Goal: Book appointment/travel/reservation

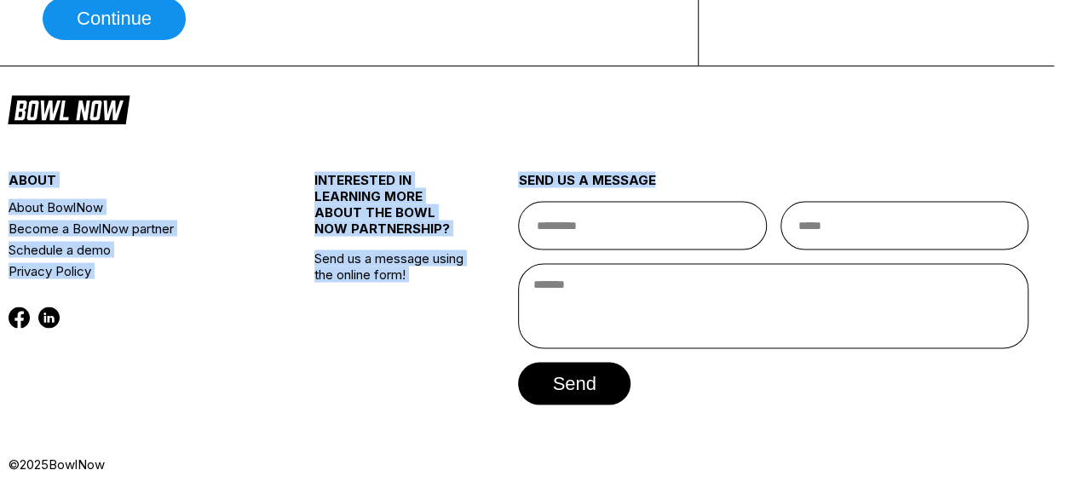
scroll to position [1527, 35]
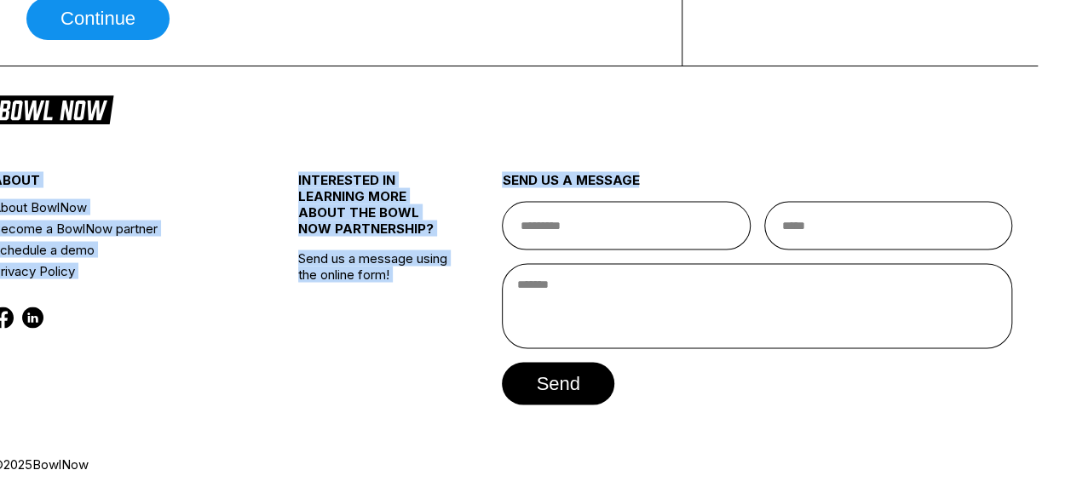
drag, startPoint x: 1064, startPoint y: 119, endPoint x: 1061, endPoint y: 29, distance: 90.4
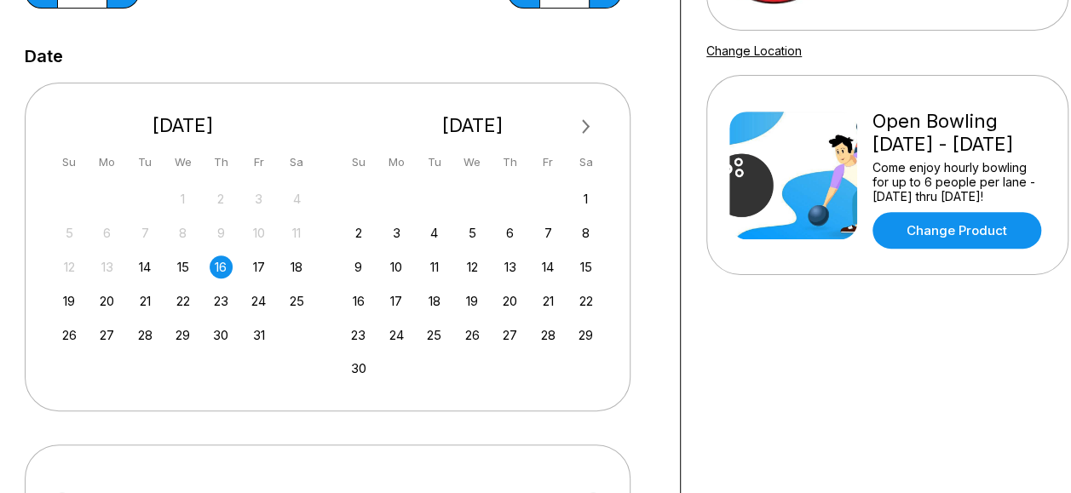
scroll to position [0, 35]
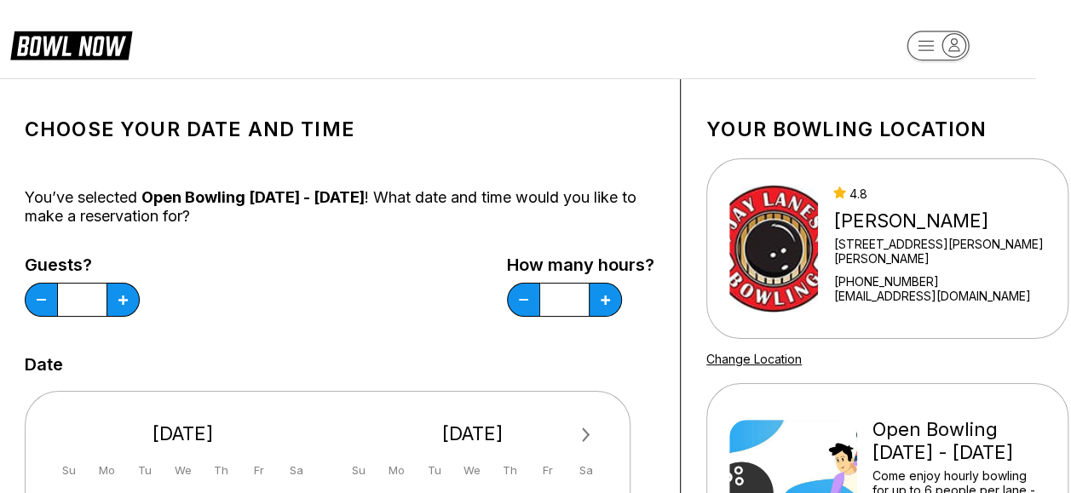
click at [920, 49] on rect "button" at bounding box center [937, 46] width 62 height 30
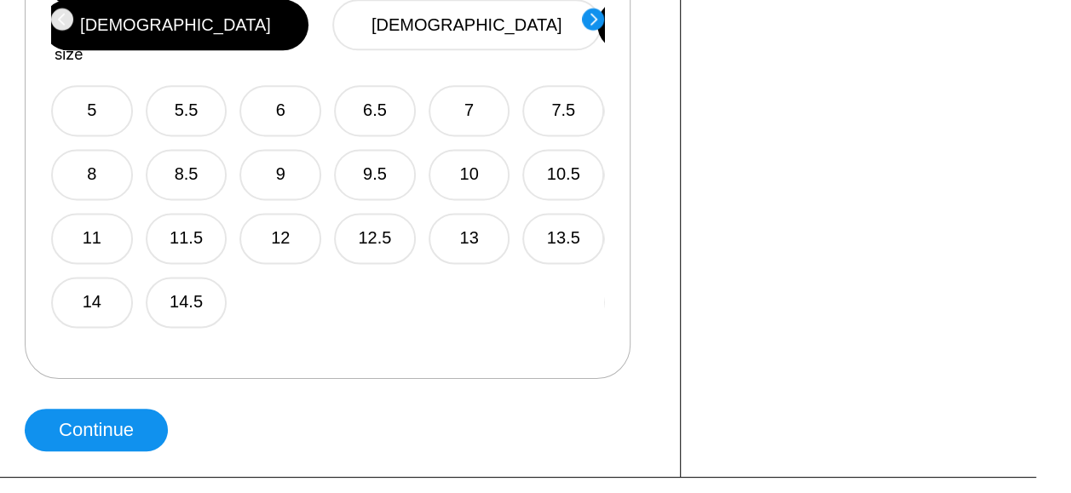
scroll to position [1193, 35]
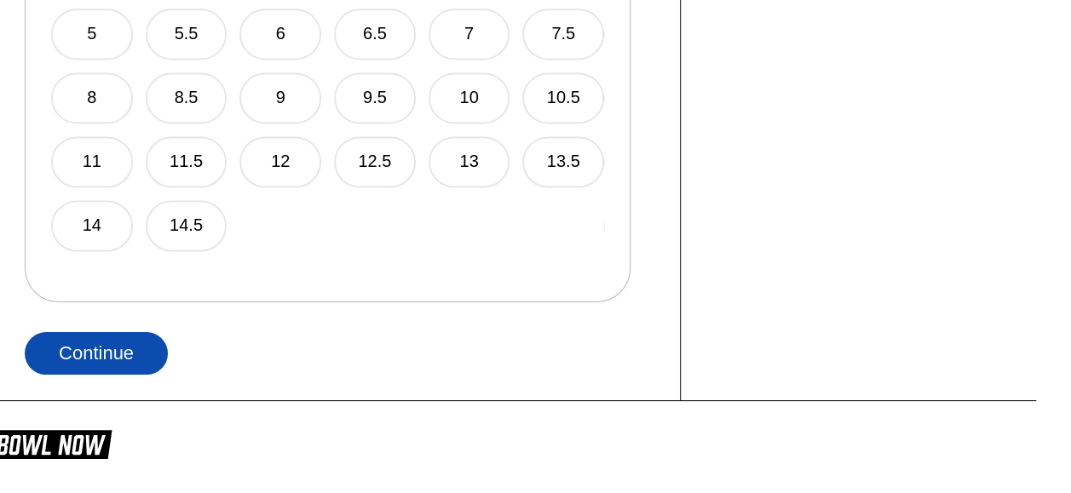
click at [114, 360] on button "Continue" at bounding box center [96, 353] width 143 height 43
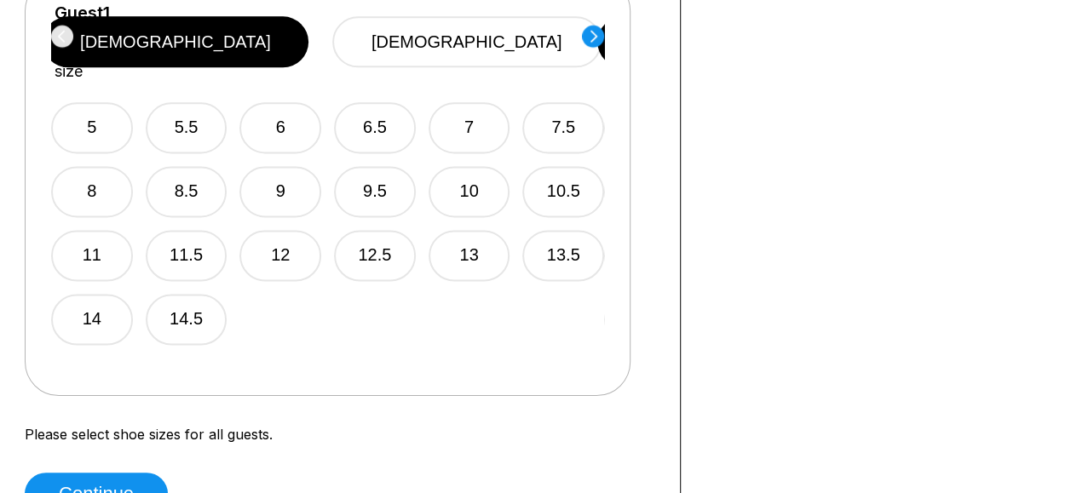
scroll to position [937, 35]
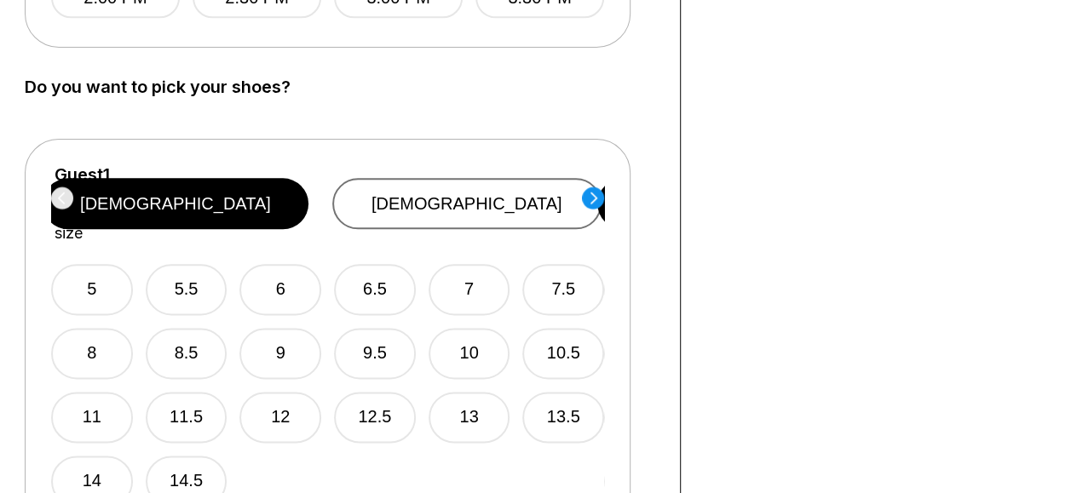
click at [470, 195] on button "female" at bounding box center [466, 203] width 269 height 51
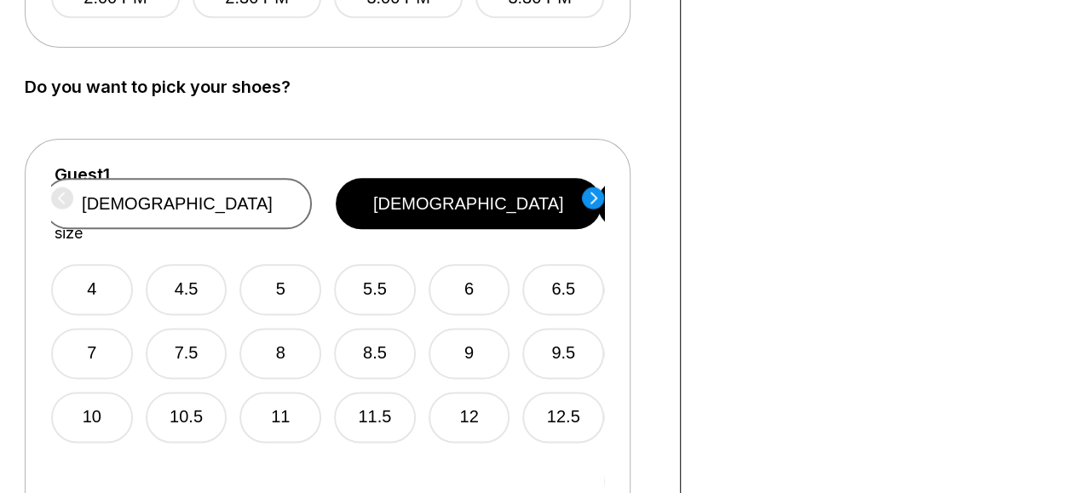
click at [312, 196] on button "male" at bounding box center [177, 203] width 269 height 51
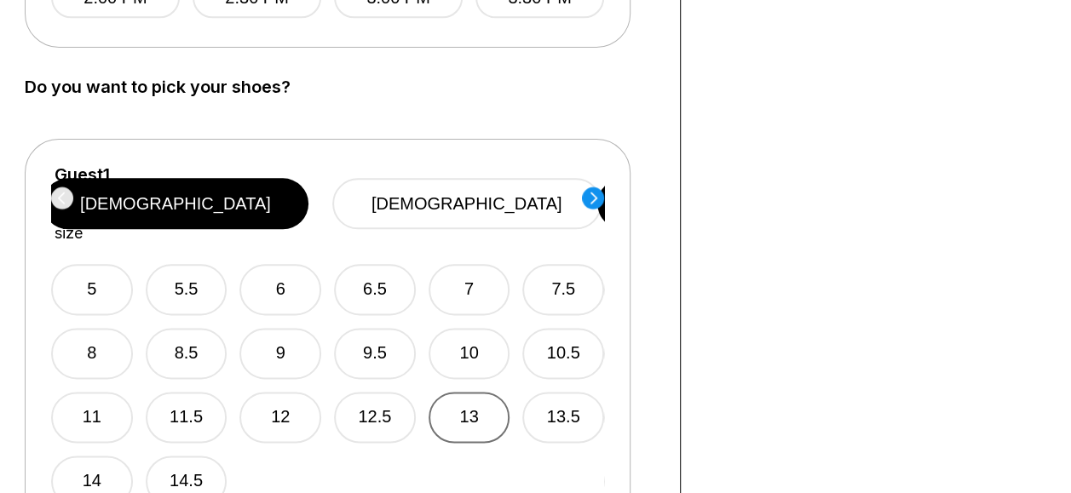
click at [482, 392] on button "13" at bounding box center [470, 417] width 82 height 51
click at [591, 198] on circle at bounding box center [593, 198] width 22 height 22
click at [219, 401] on button "11.5" at bounding box center [186, 417] width 82 height 51
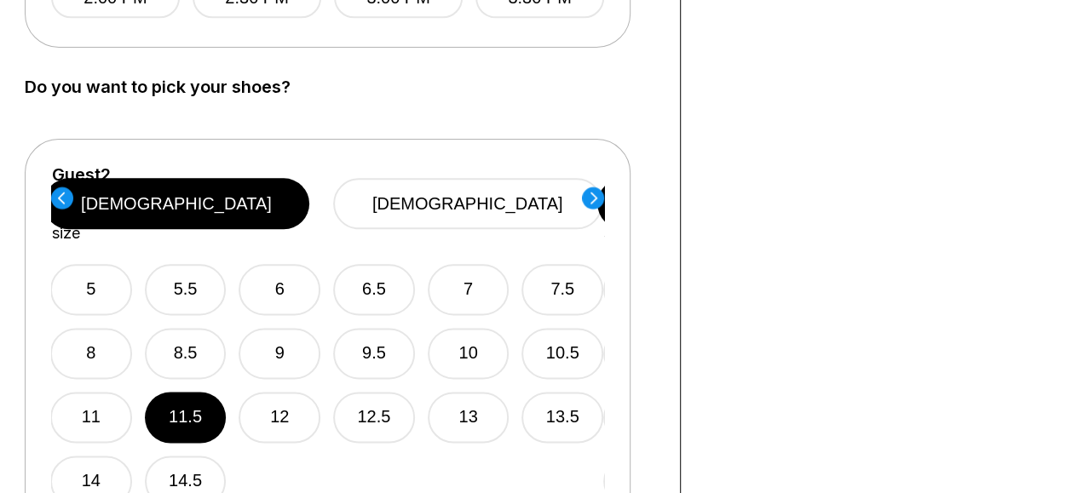
click at [134, 395] on div "5 5.5 6 6.5 7 7.5 8 8.5 9 9.5 10 10.5 11 11.5 12 12.5 13 13.5 14 14.5" at bounding box center [326, 375] width 553 height 264
click at [105, 397] on button "11" at bounding box center [91, 417] width 82 height 51
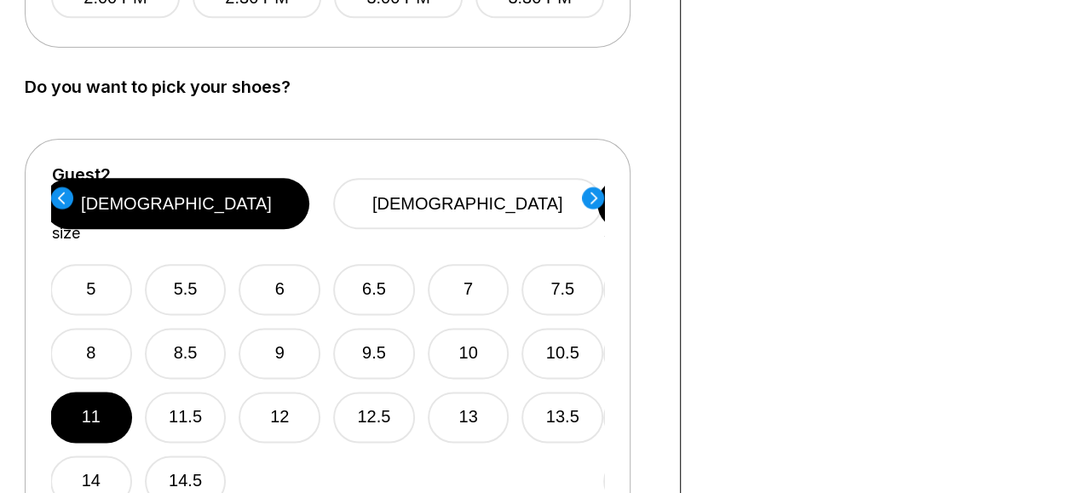
click at [596, 193] on circle at bounding box center [593, 198] width 22 height 22
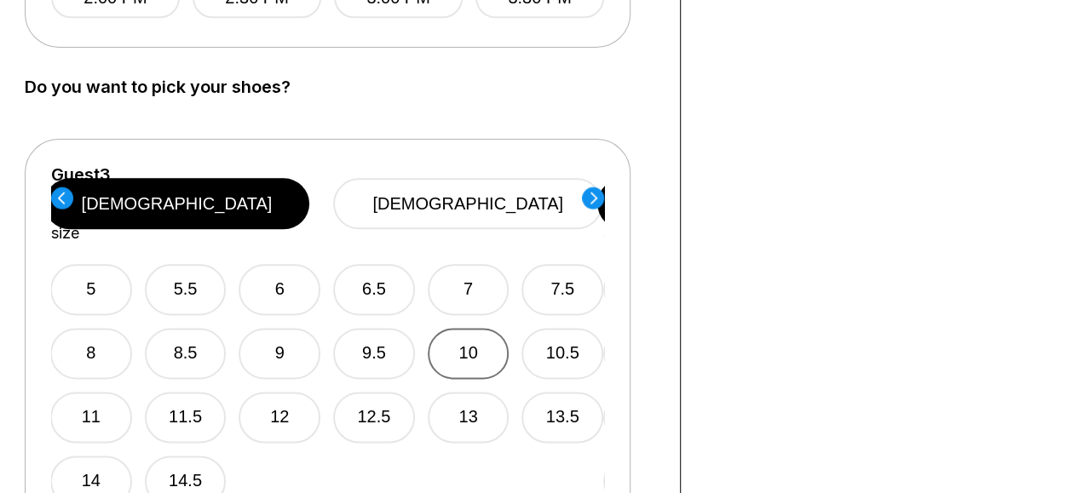
click at [492, 337] on button "10" at bounding box center [469, 353] width 82 height 51
click at [595, 196] on icon at bounding box center [593, 198] width 7 height 12
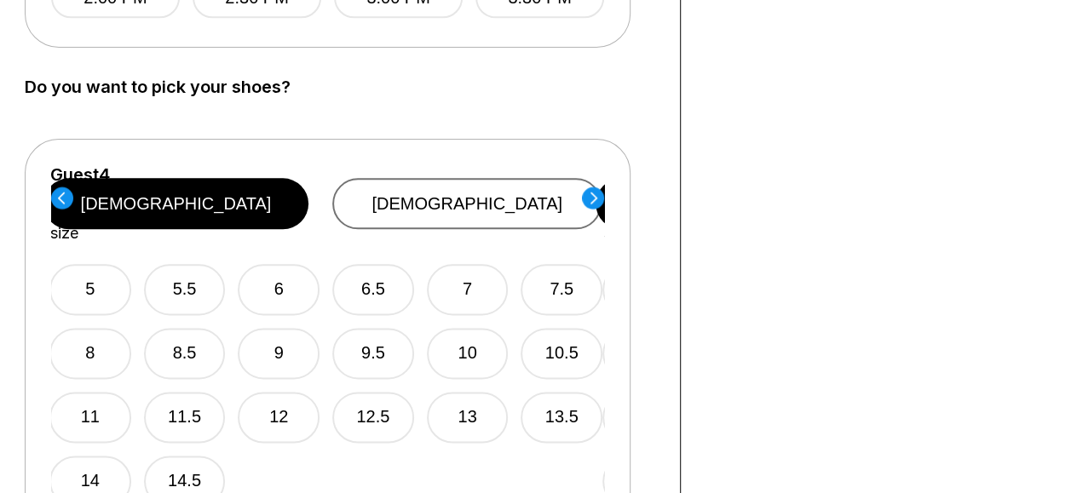
click at [456, 207] on button "female" at bounding box center [466, 203] width 269 height 51
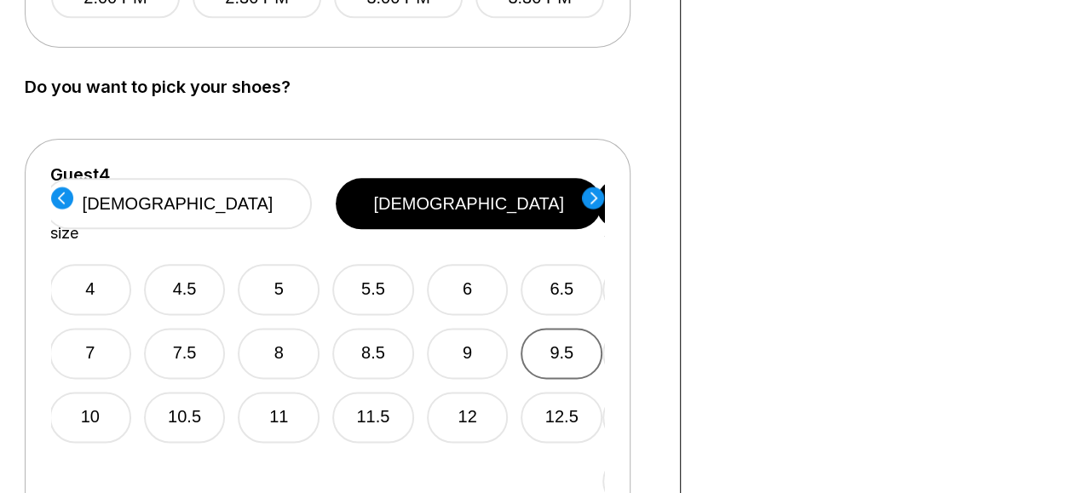
click at [580, 328] on button "9.5" at bounding box center [562, 353] width 82 height 51
click at [593, 196] on circle at bounding box center [593, 198] width 22 height 22
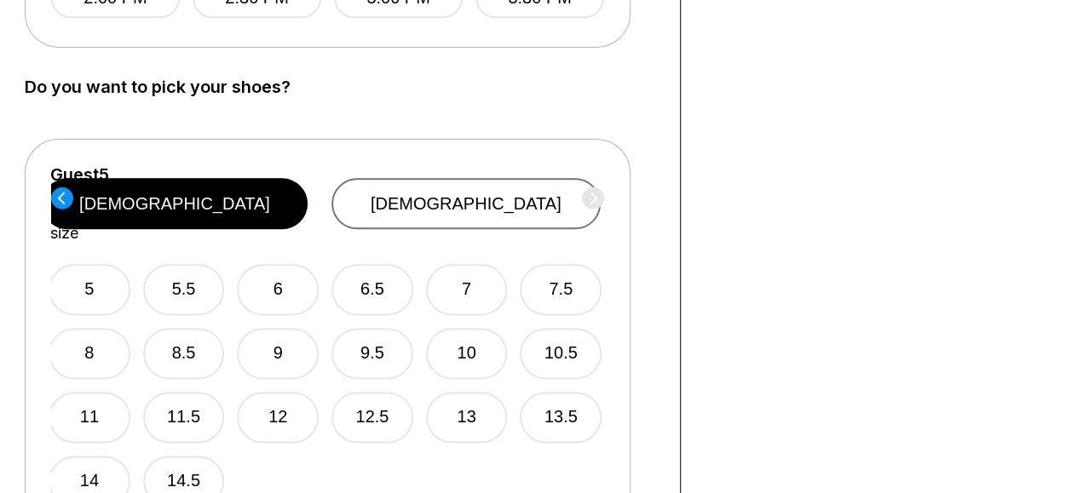
click at [469, 182] on button "female" at bounding box center [465, 203] width 269 height 51
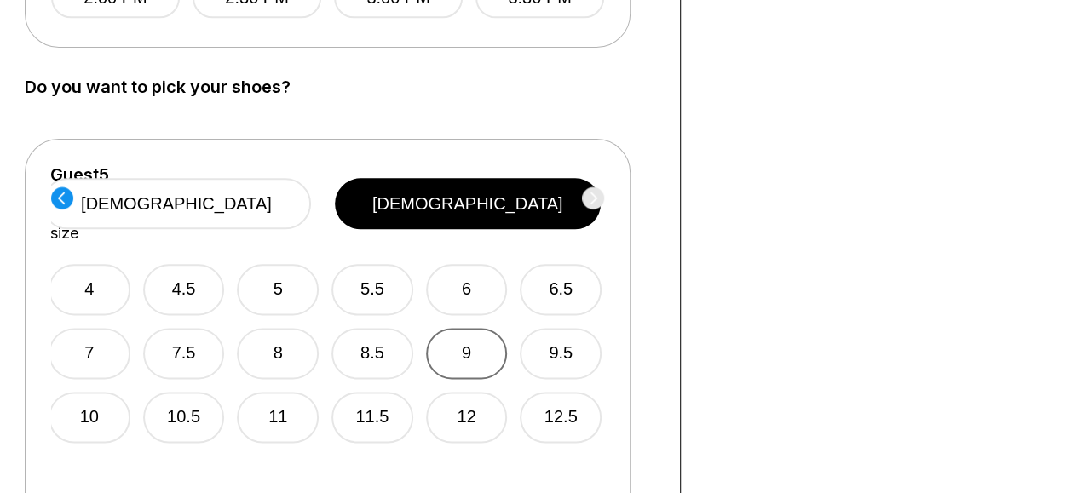
click at [488, 328] on button "9" at bounding box center [467, 353] width 82 height 51
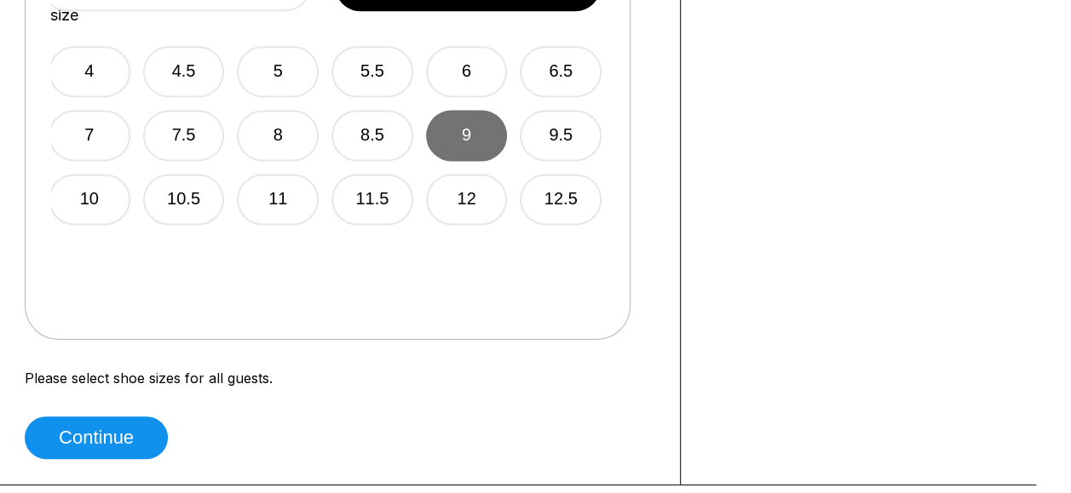
scroll to position [1278, 35]
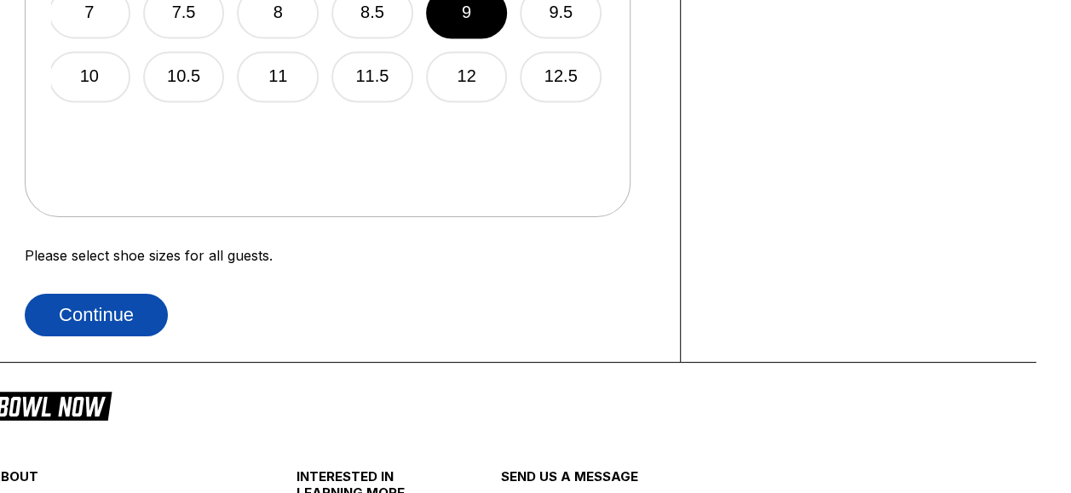
click at [81, 330] on button "Continue" at bounding box center [96, 315] width 143 height 43
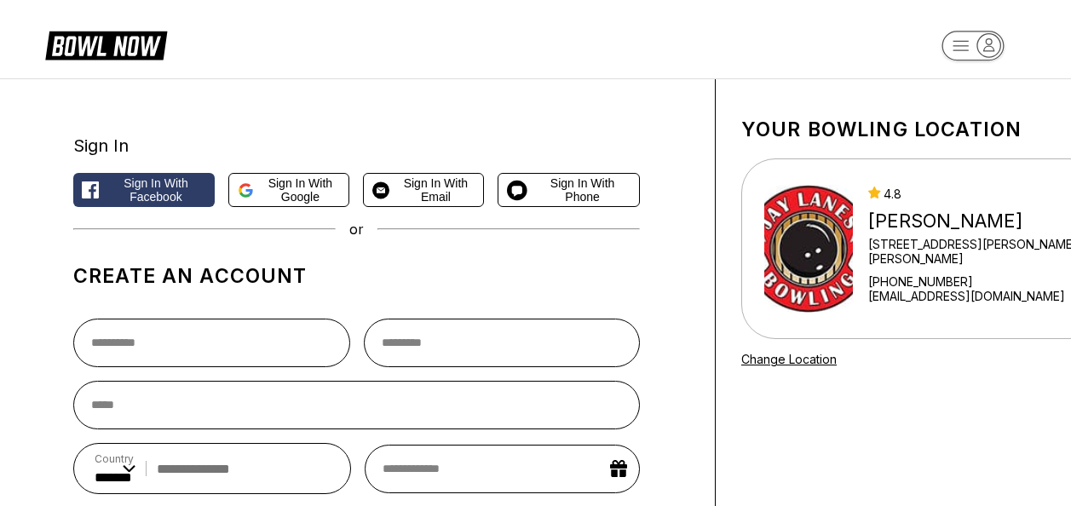
select select "**"
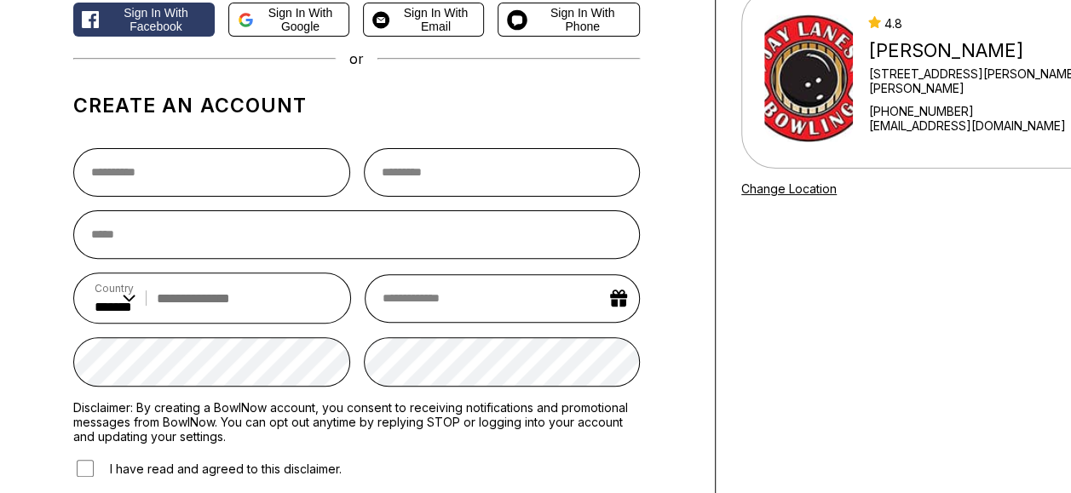
scroll to position [426, 0]
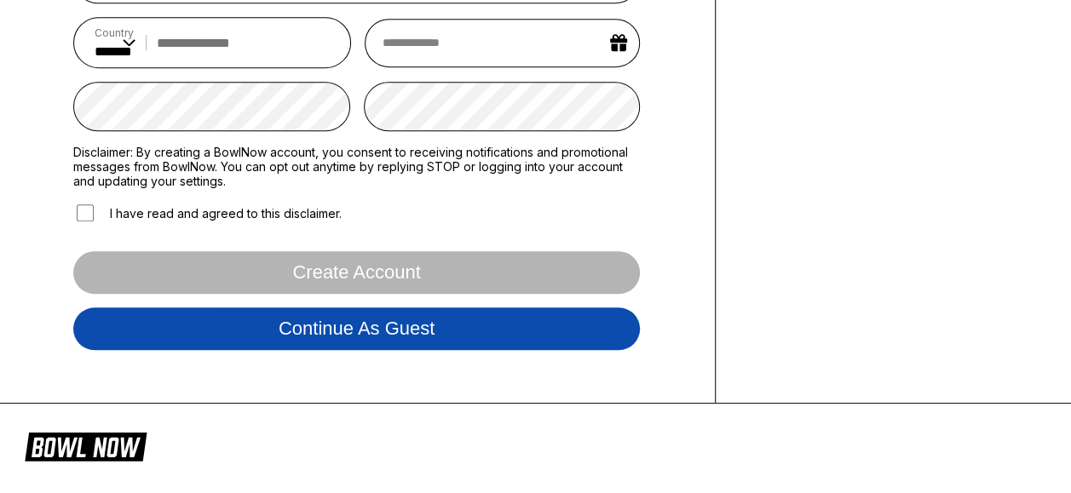
click at [334, 320] on button "Continue as guest" at bounding box center [356, 329] width 567 height 43
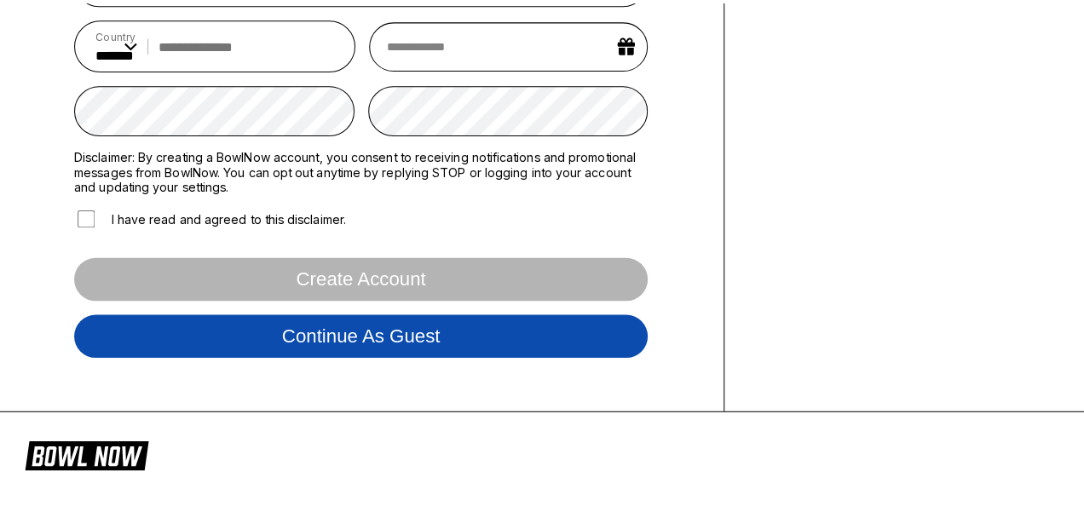
scroll to position [317, 0]
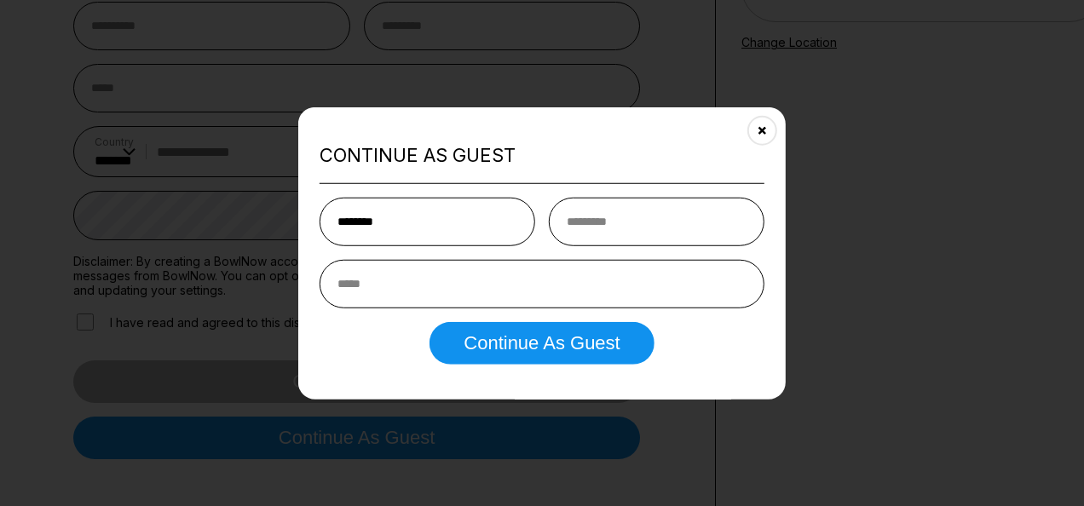
type input "********"
type input "*******"
click at [365, 299] on input "email" at bounding box center [541, 283] width 445 height 49
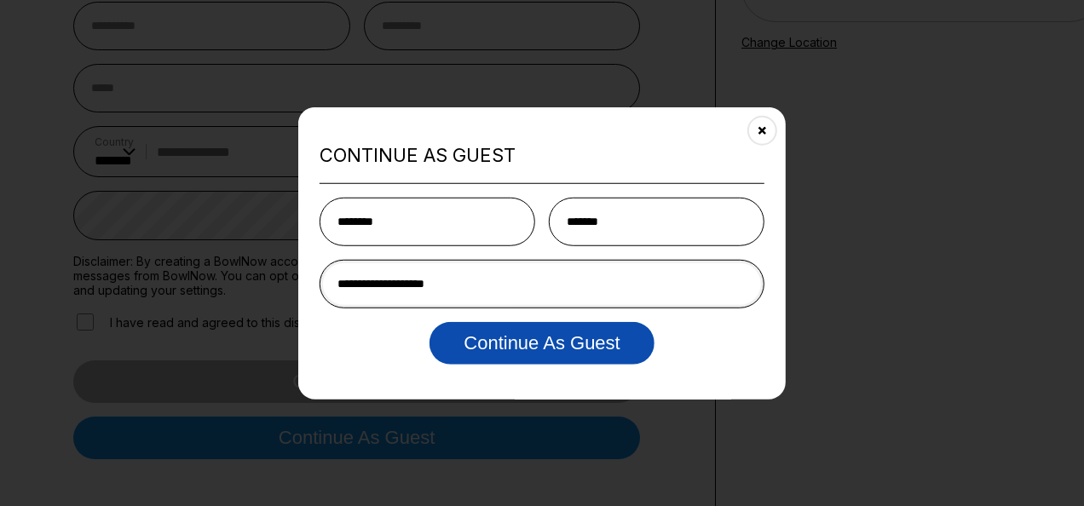
type input "**********"
click at [532, 348] on button "Continue as Guest" at bounding box center [541, 342] width 224 height 43
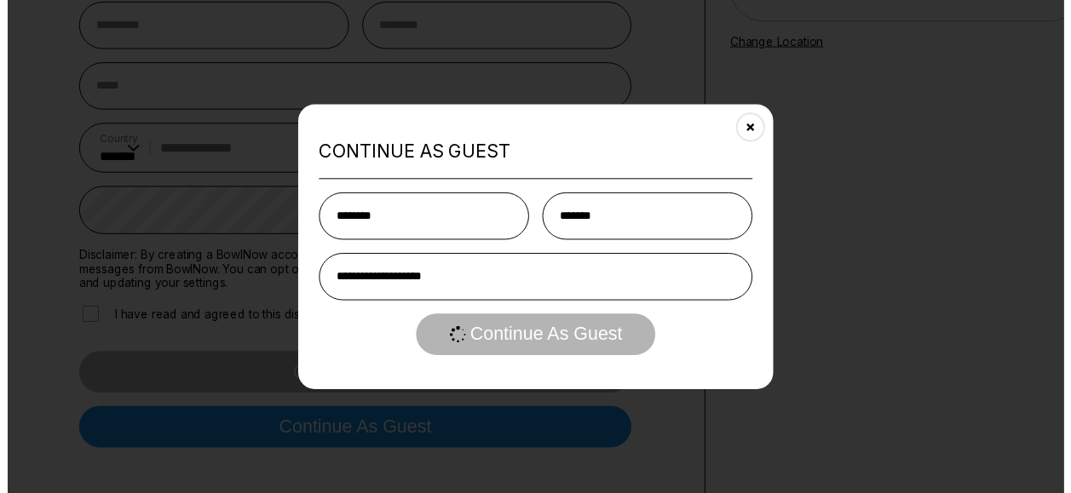
scroll to position [0, 0]
